Goal: Information Seeking & Learning: Learn about a topic

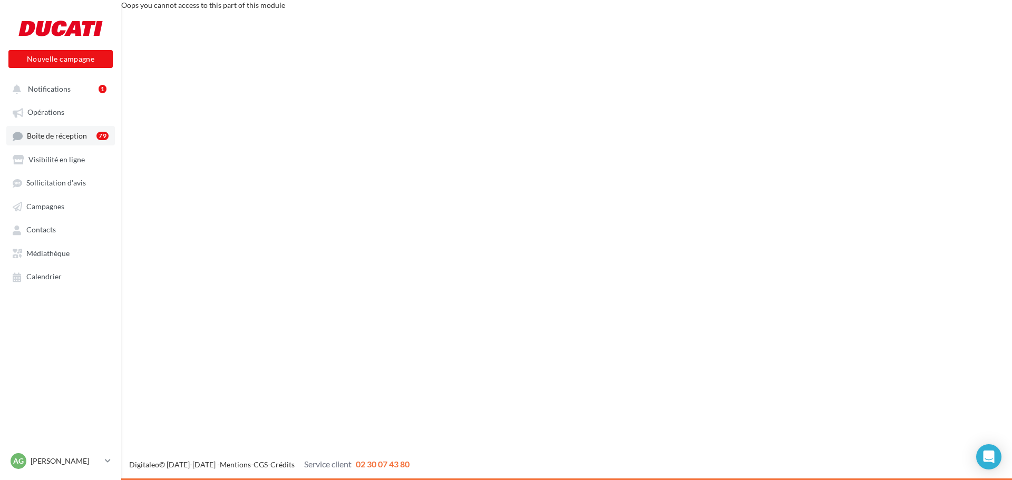
click at [50, 137] on span "Boîte de réception" at bounding box center [57, 135] width 60 height 9
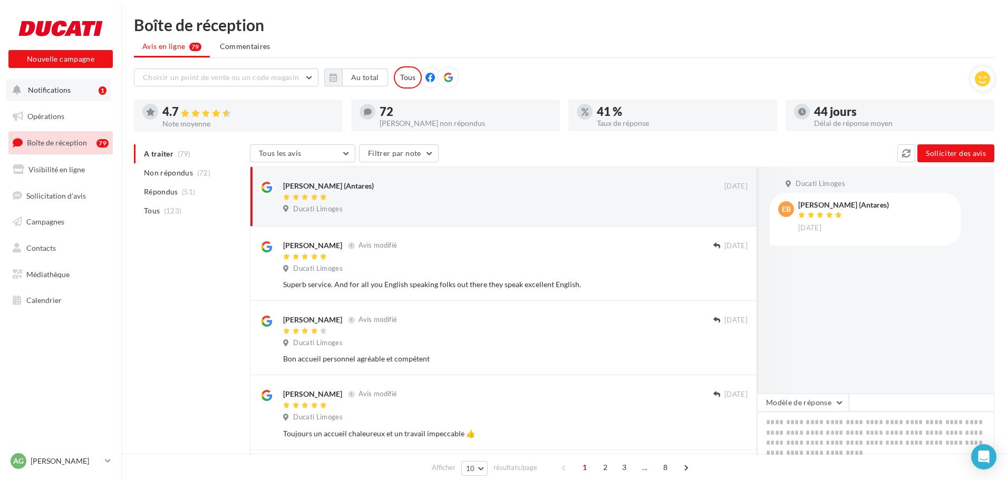
click at [69, 89] on span "Notifications" at bounding box center [49, 89] width 43 height 9
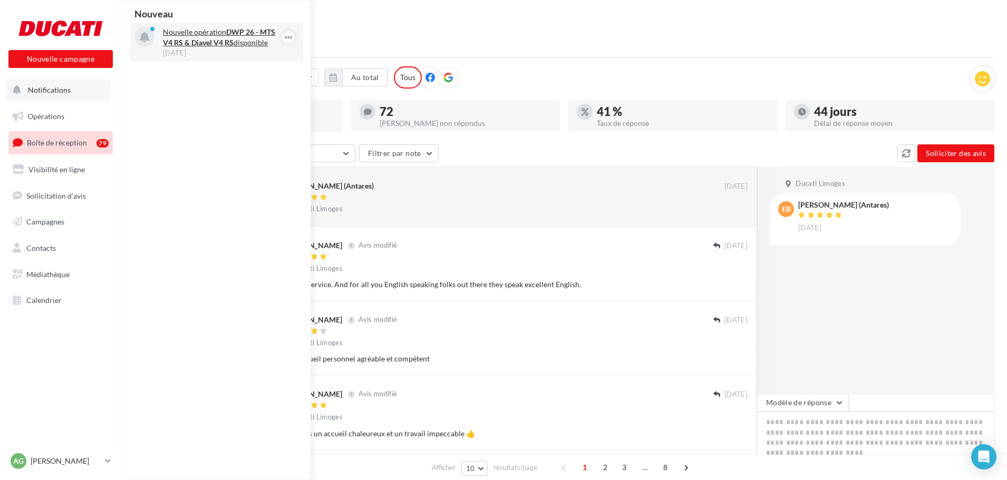
click at [200, 45] on strong "DWP 26 - MTS V4 RS & Diavel V4 RS" at bounding box center [219, 37] width 112 height 20
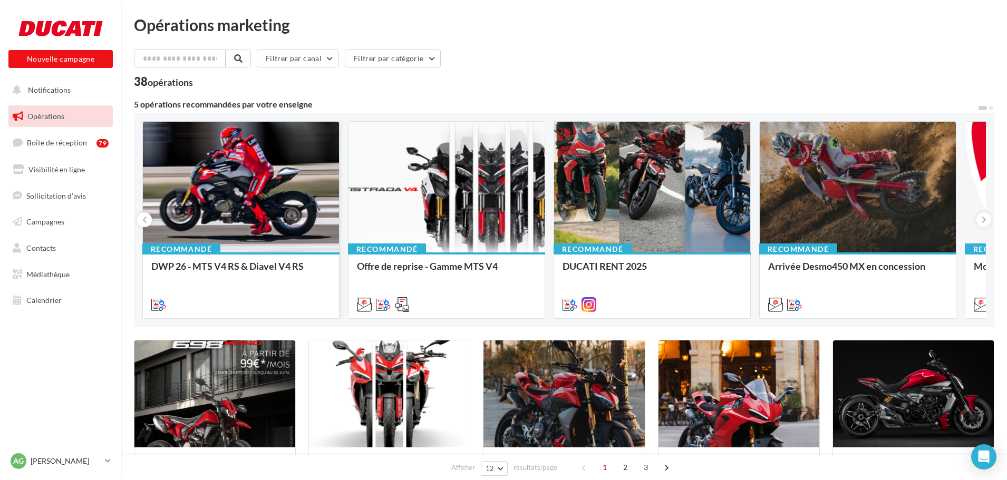
click at [218, 211] on div at bounding box center [241, 188] width 196 height 132
